Goal: Navigation & Orientation: Find specific page/section

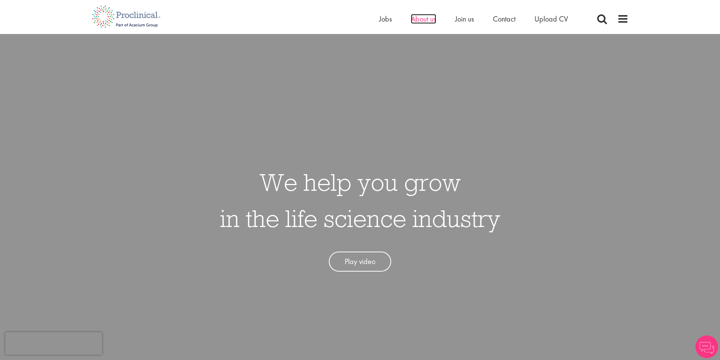
click at [428, 17] on span "About us" at bounding box center [423, 19] width 25 height 10
